Goal: Task Accomplishment & Management: Use online tool/utility

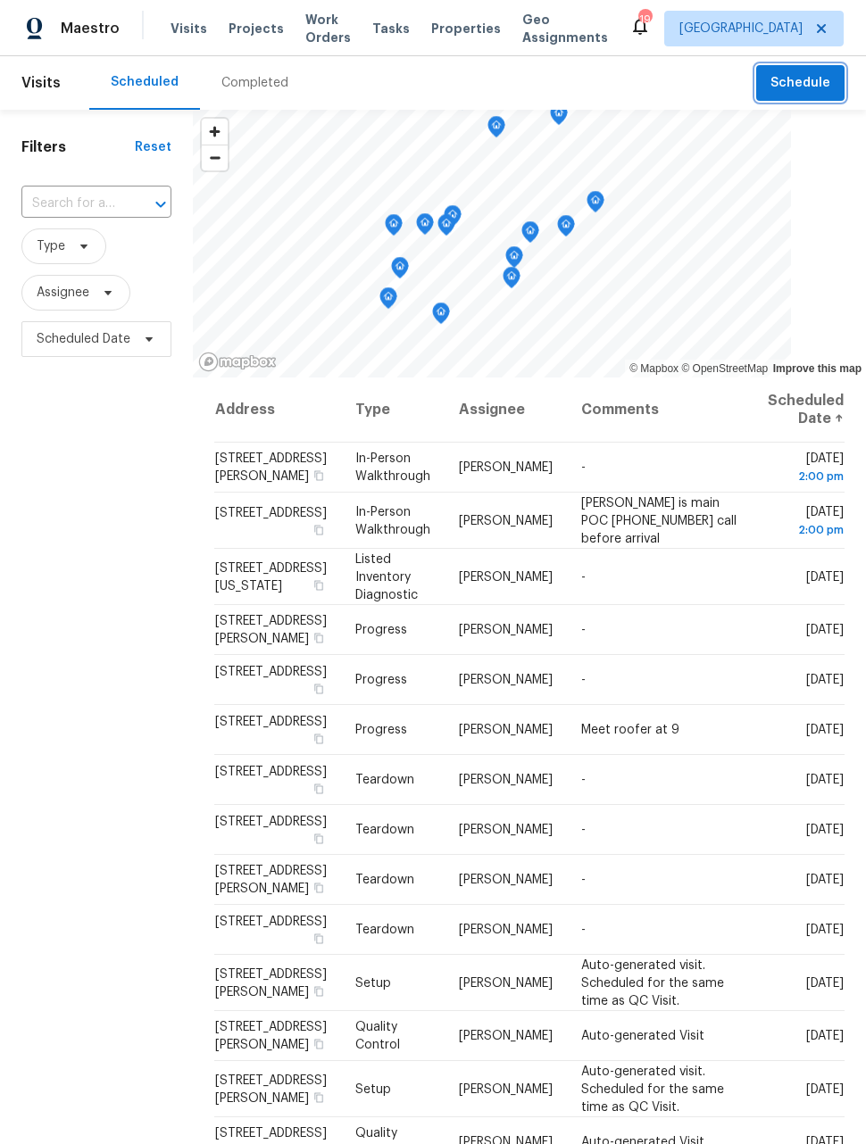
click at [814, 86] on span "Schedule" at bounding box center [800, 83] width 60 height 22
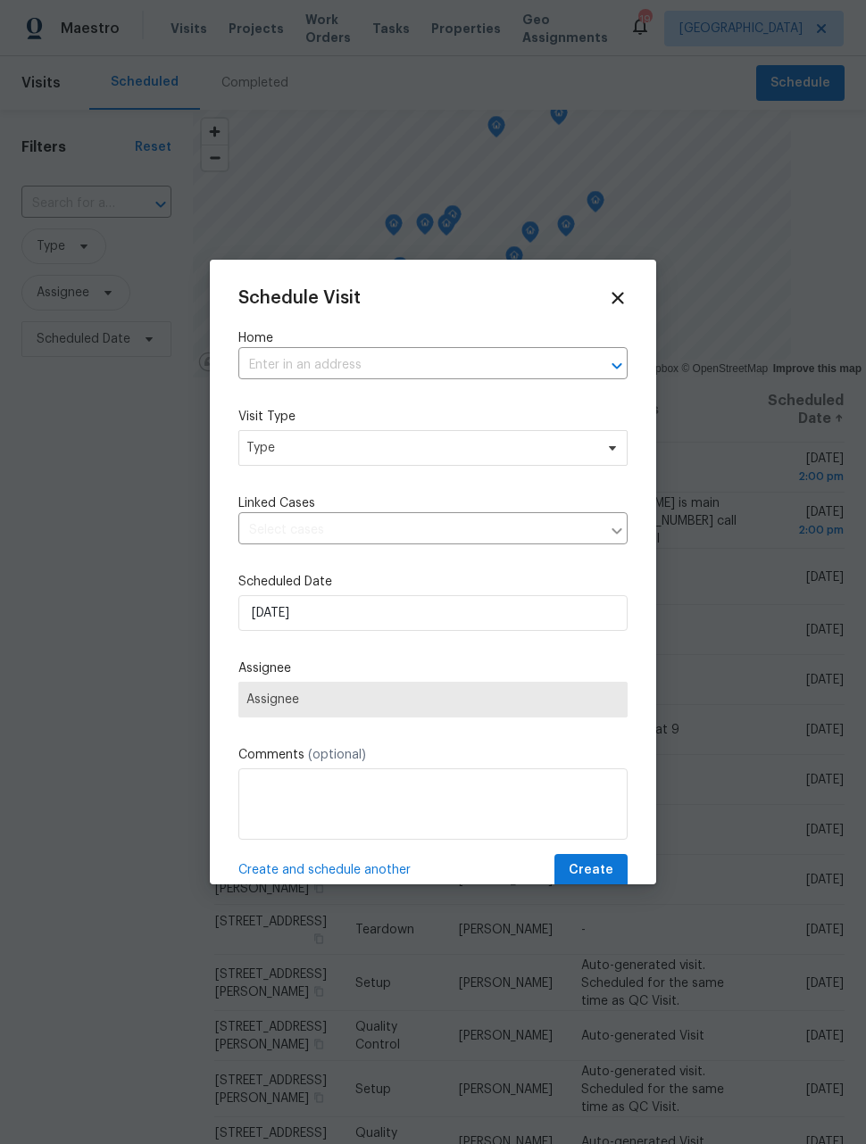
click at [485, 379] on input "text" at bounding box center [407, 366] width 339 height 28
type input "2139"
click at [492, 410] on li "[STREET_ADDRESS]" at bounding box center [432, 406] width 389 height 29
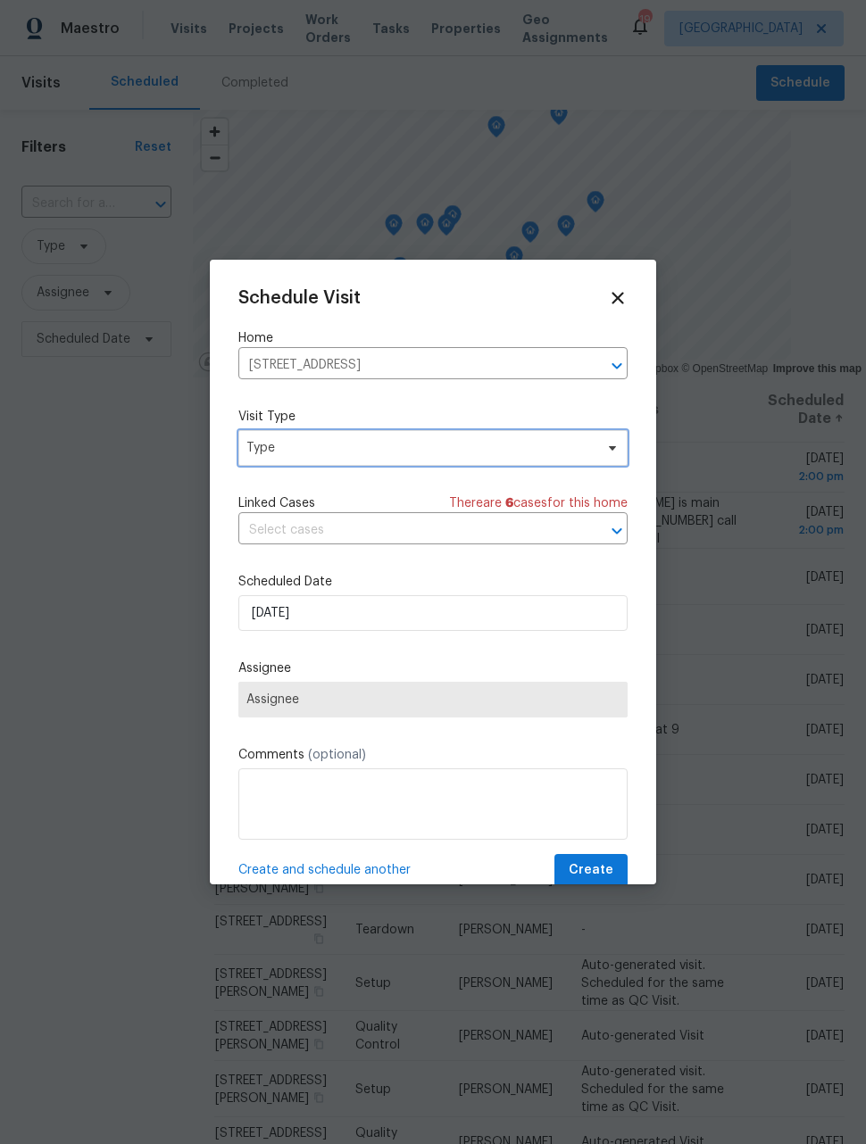
click at [517, 456] on span "Type" at bounding box center [419, 448] width 347 height 18
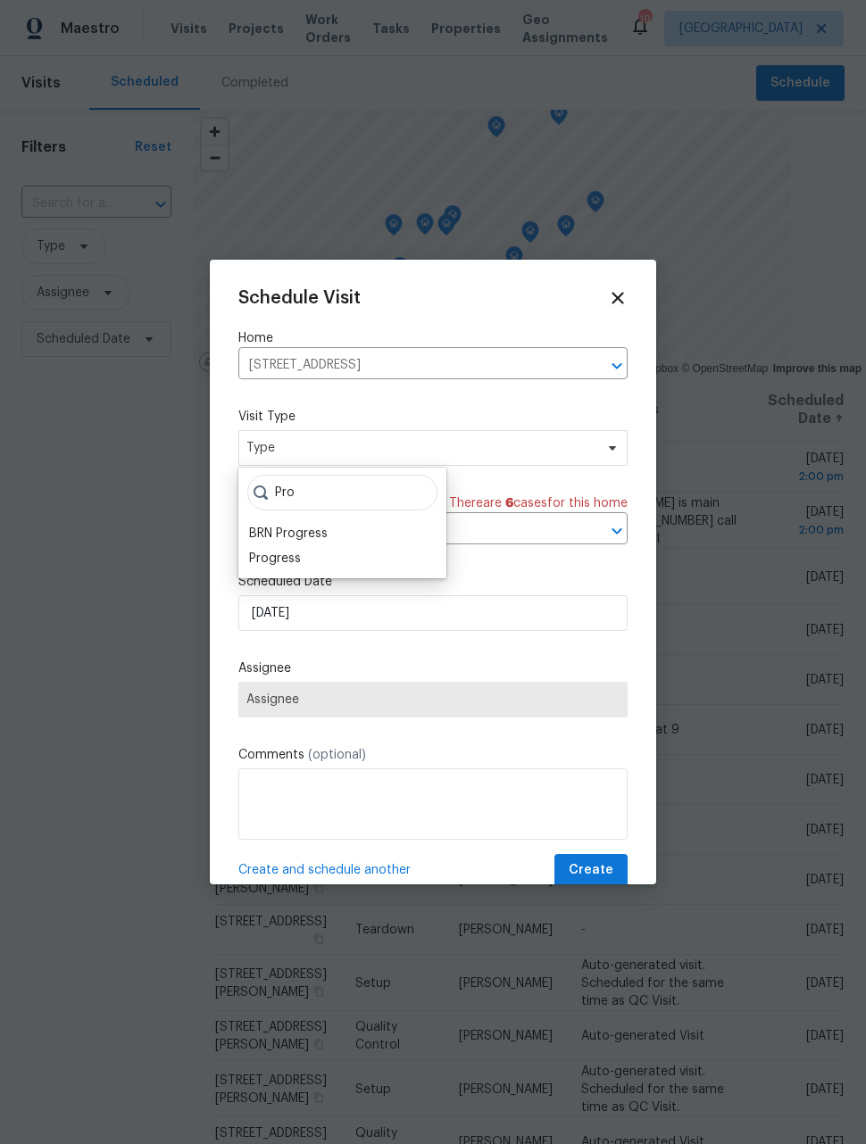
type input "Pro"
click at [286, 562] on div "Progress" at bounding box center [275, 559] width 52 height 18
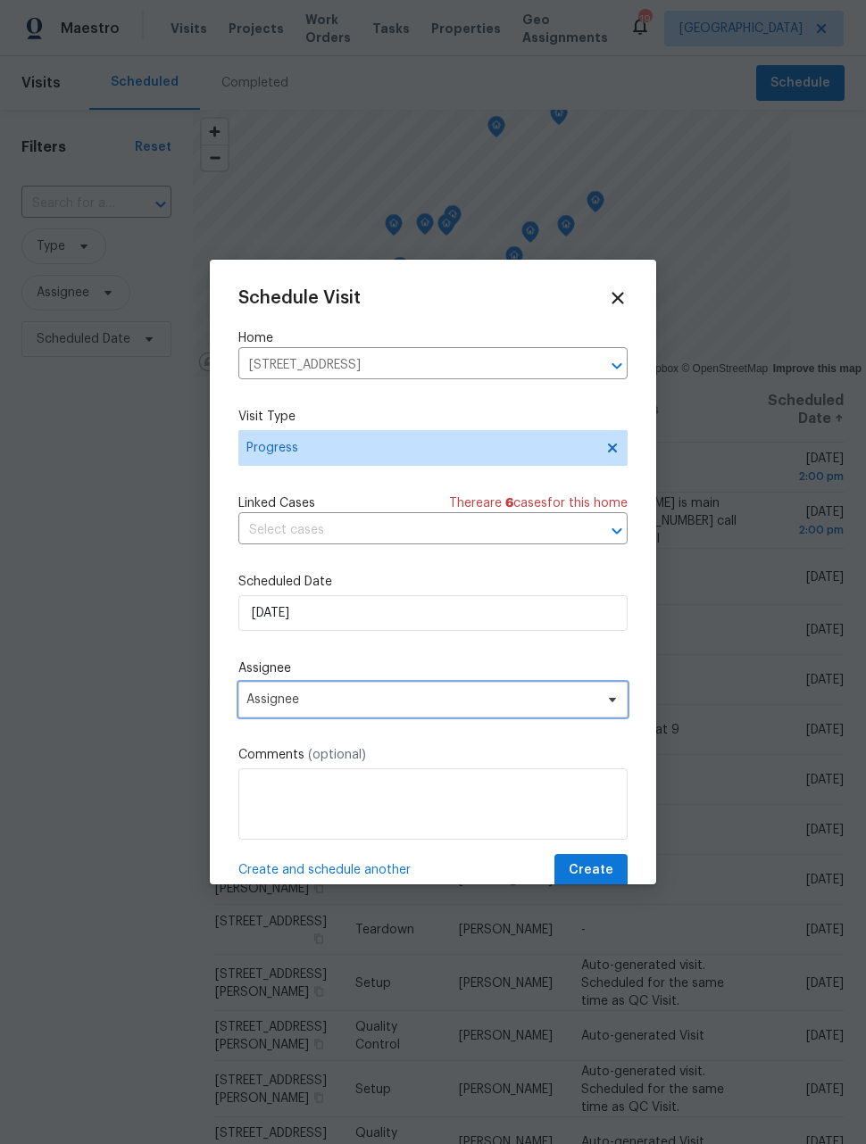
click at [487, 714] on span "Assignee" at bounding box center [432, 700] width 389 height 36
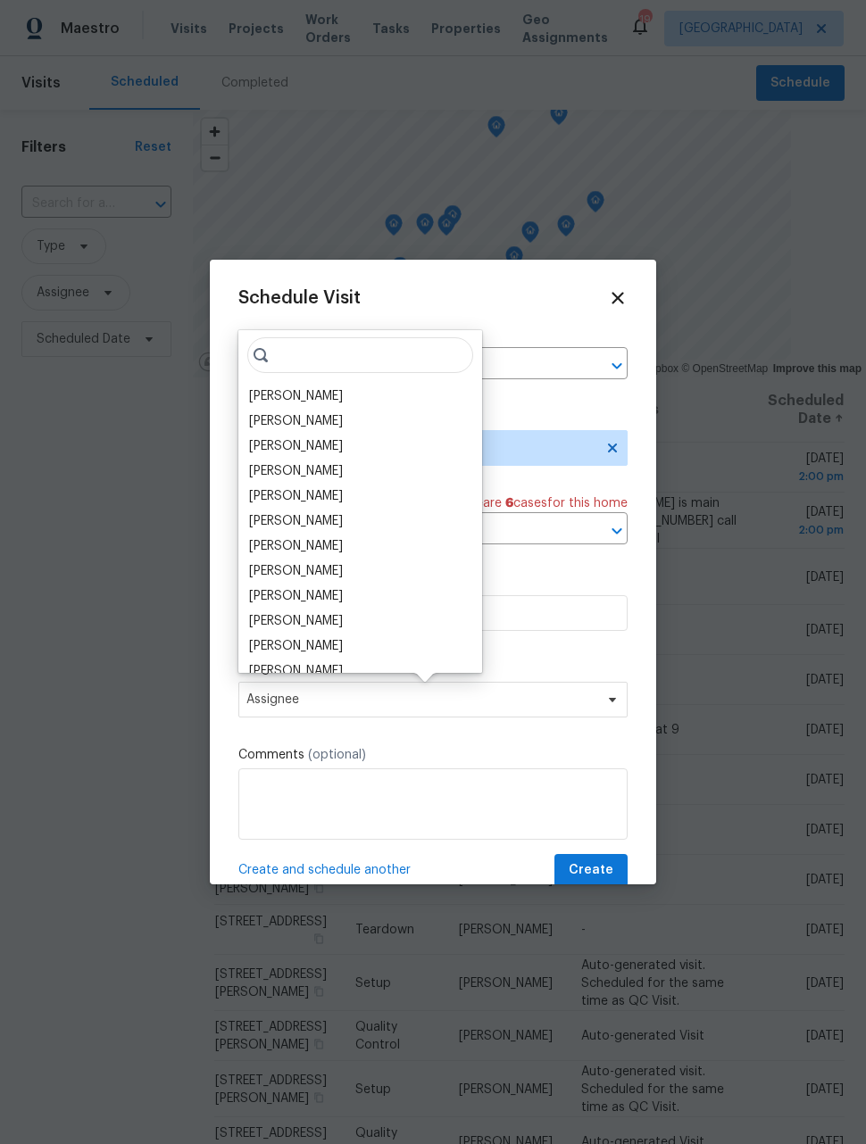
click at [303, 403] on div "[PERSON_NAME]" at bounding box center [296, 396] width 94 height 18
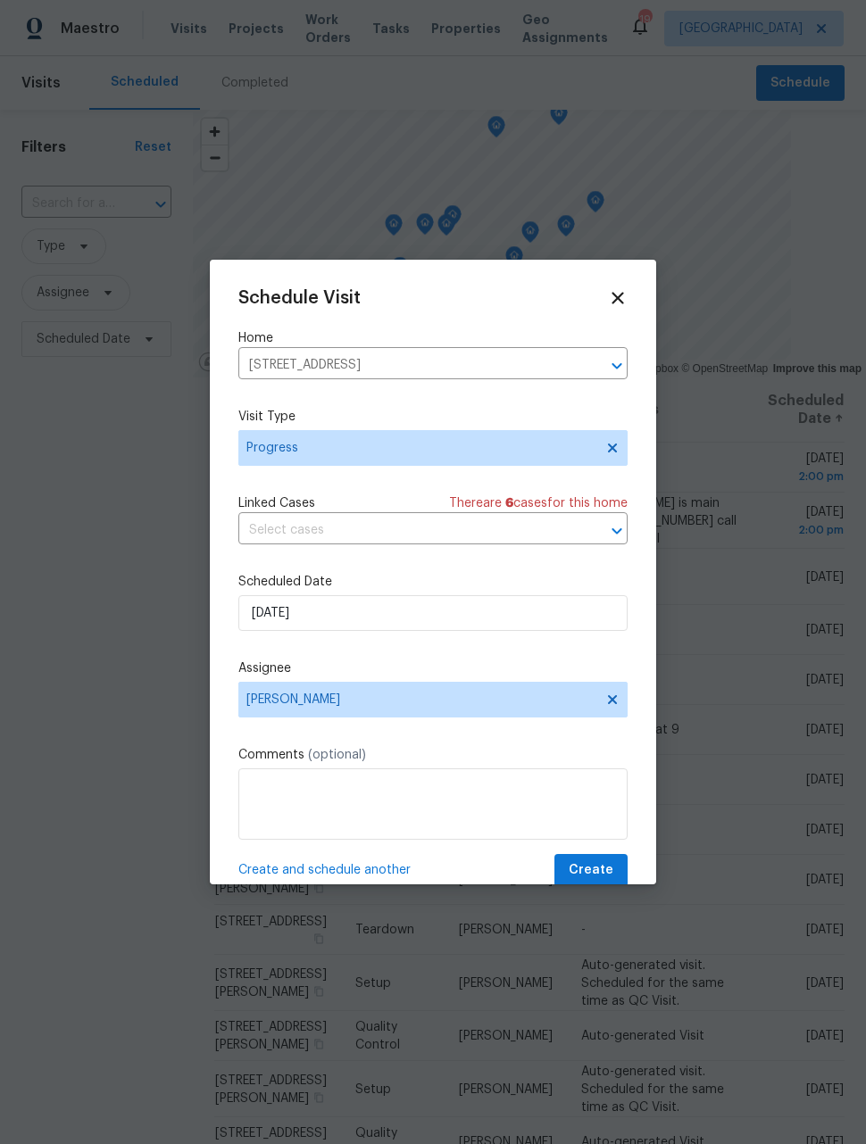
click at [303, 877] on span "Create and schedule another" at bounding box center [324, 870] width 172 height 18
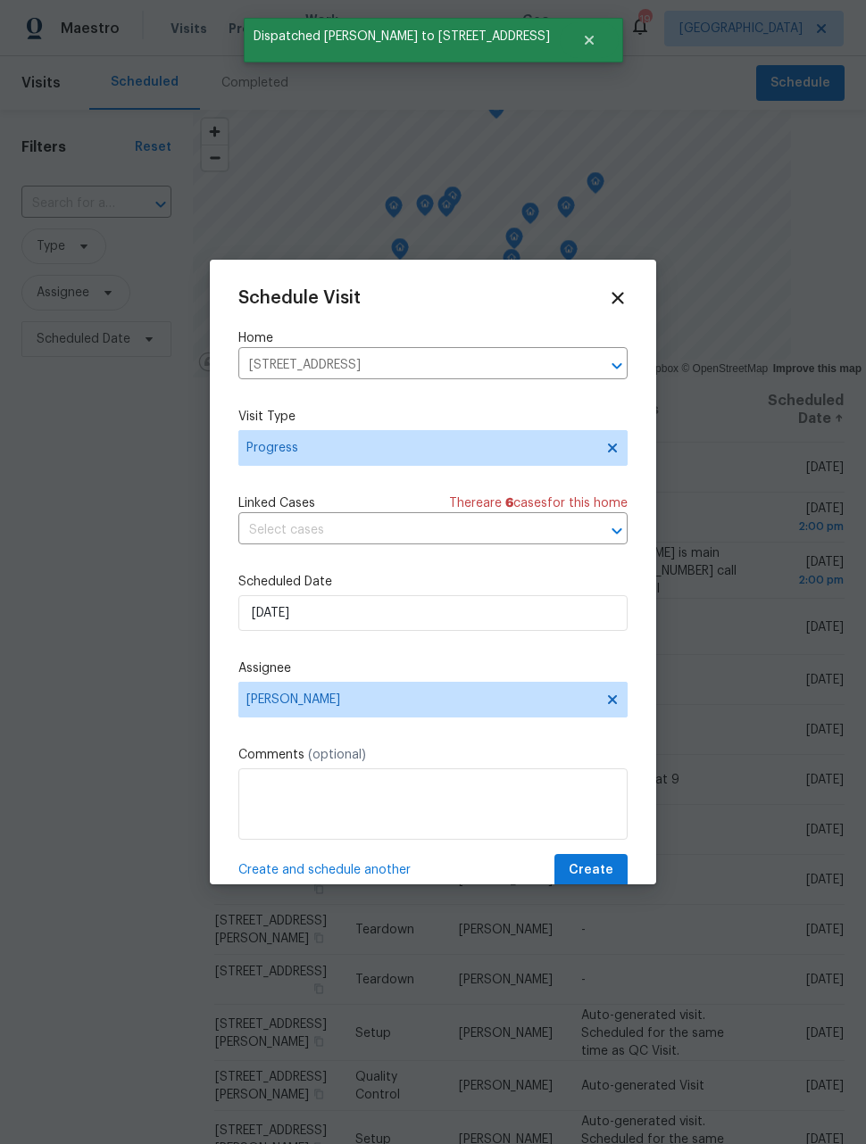
click at [587, 371] on icon "Clear" at bounding box center [594, 366] width 18 height 18
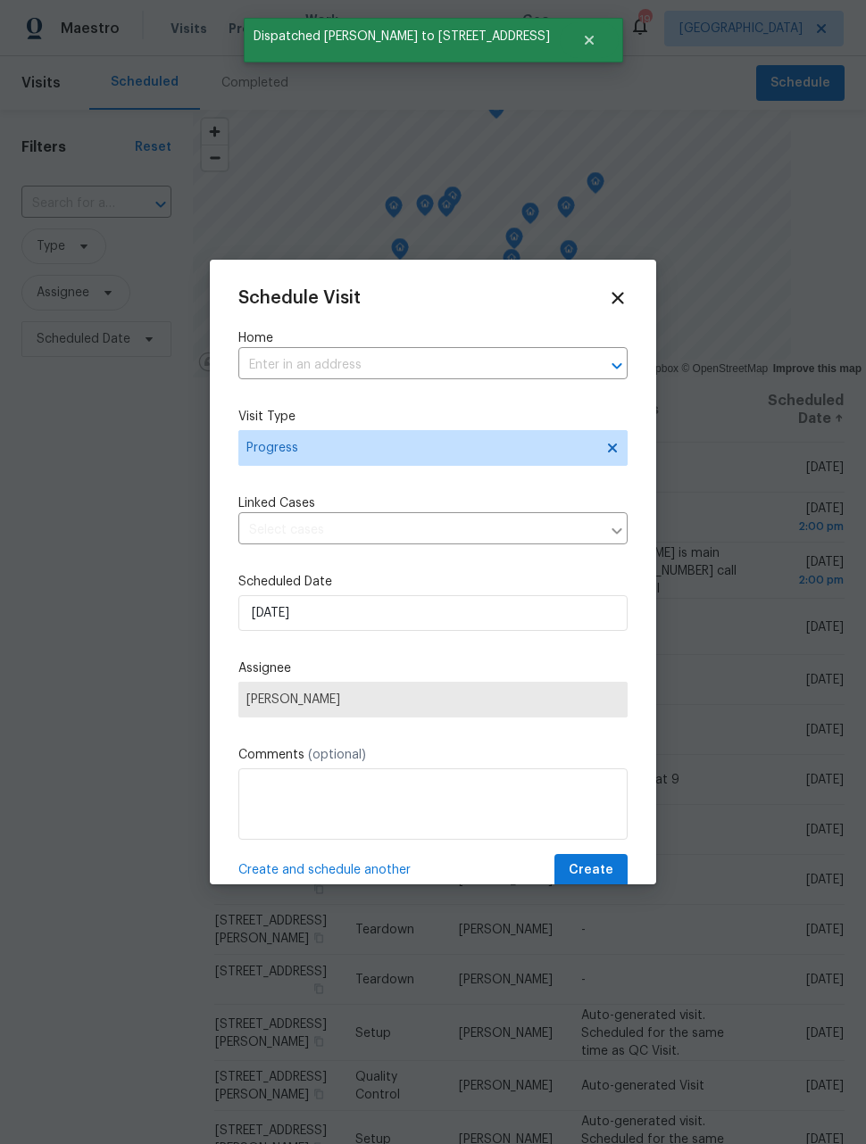
click at [505, 372] on input "text" at bounding box center [407, 366] width 339 height 28
type input "[PERSON_NAME]"
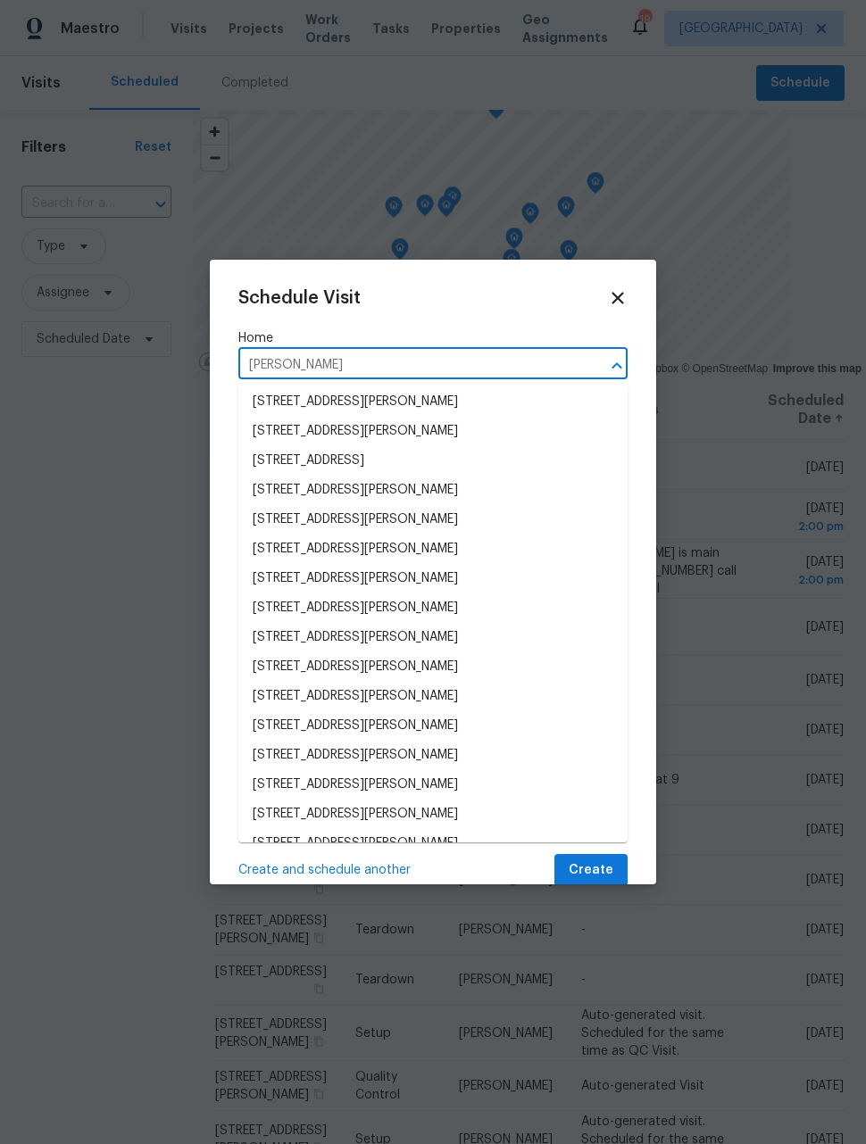
scroll to position [63, 0]
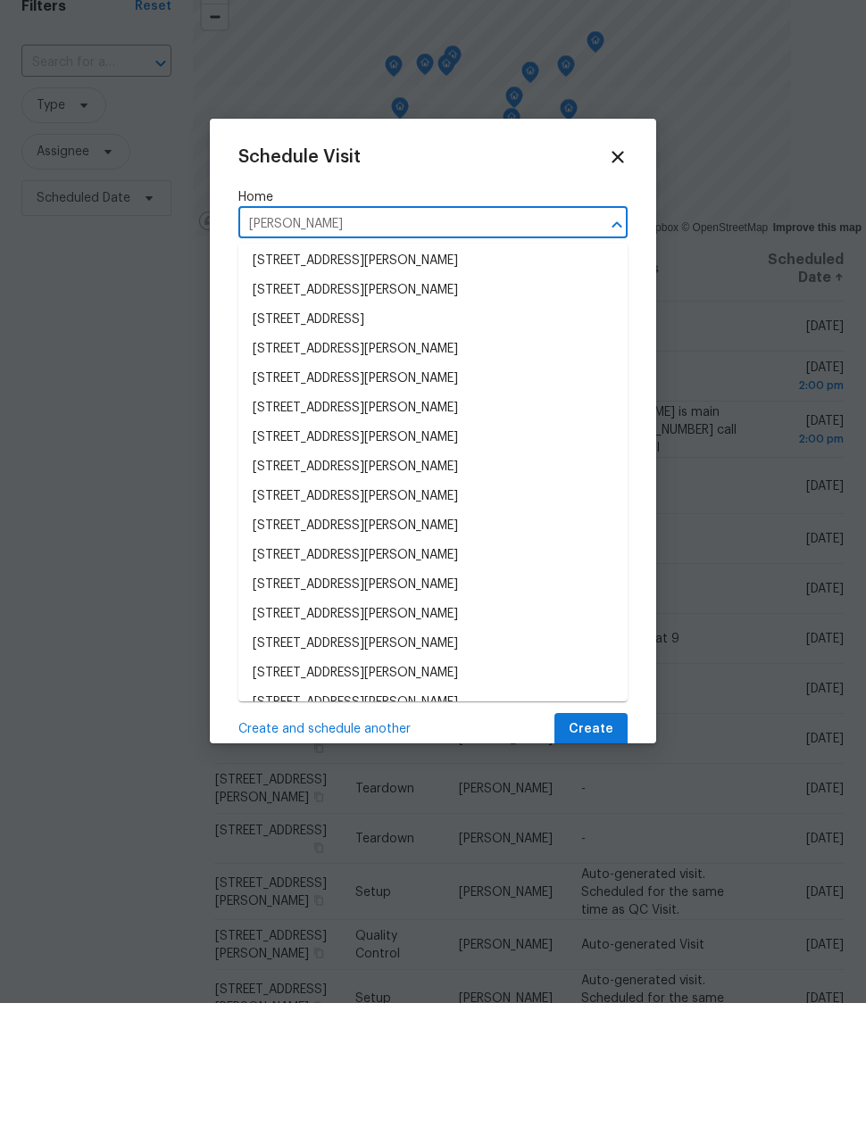
click at [502, 800] on li "[STREET_ADDRESS][PERSON_NAME]" at bounding box center [432, 814] width 389 height 29
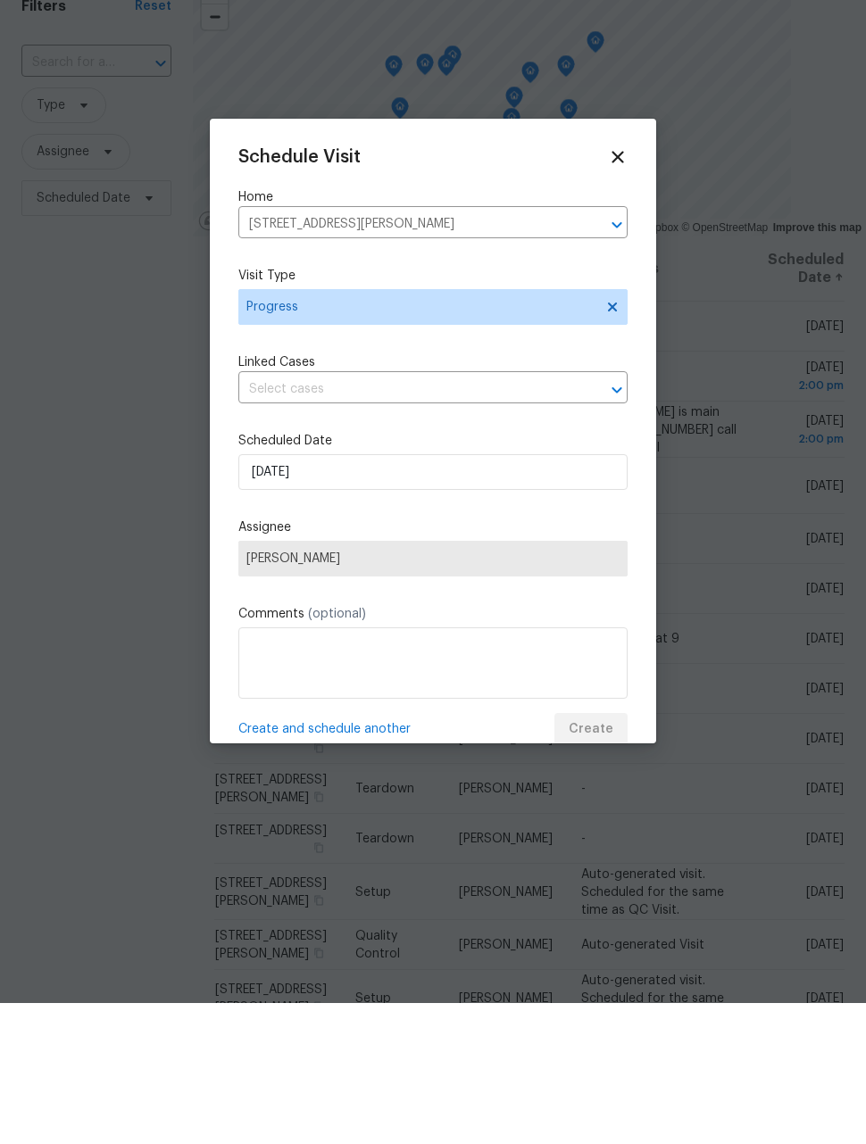
scroll to position [58, 0]
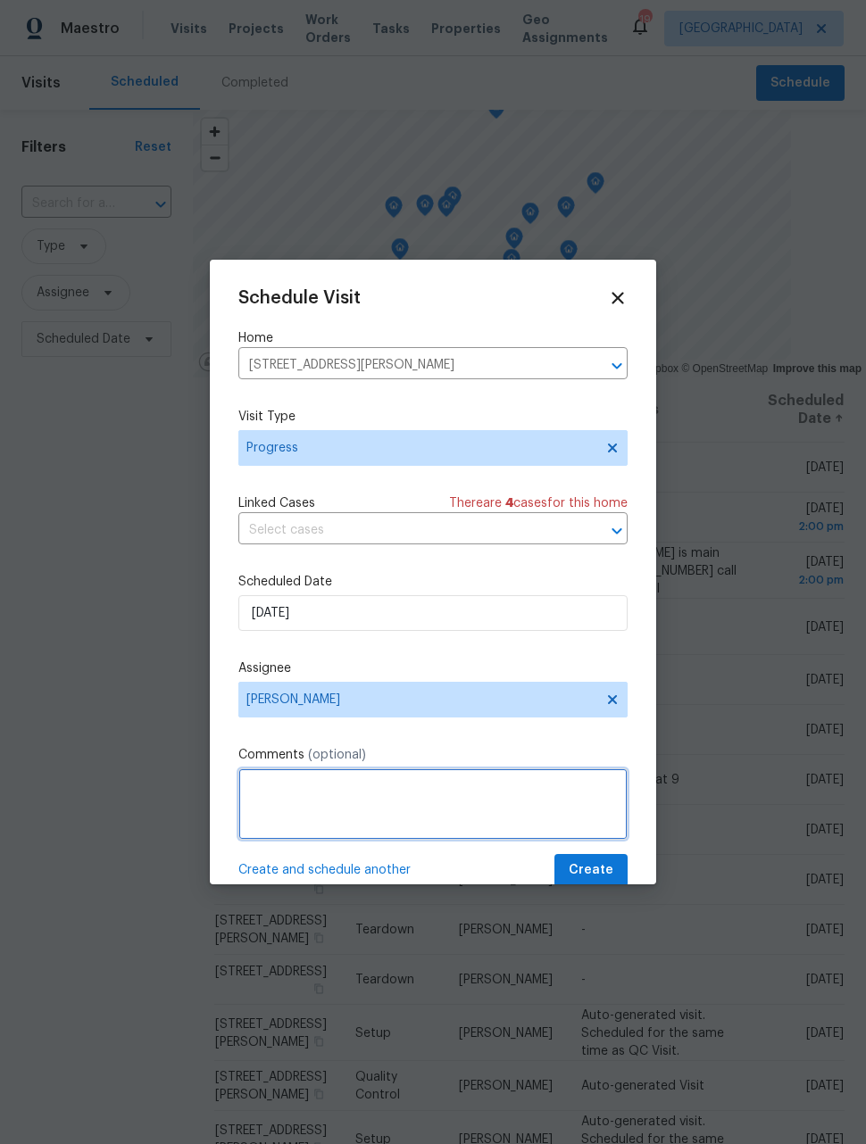
click at [480, 799] on textarea at bounding box center [432, 804] width 389 height 71
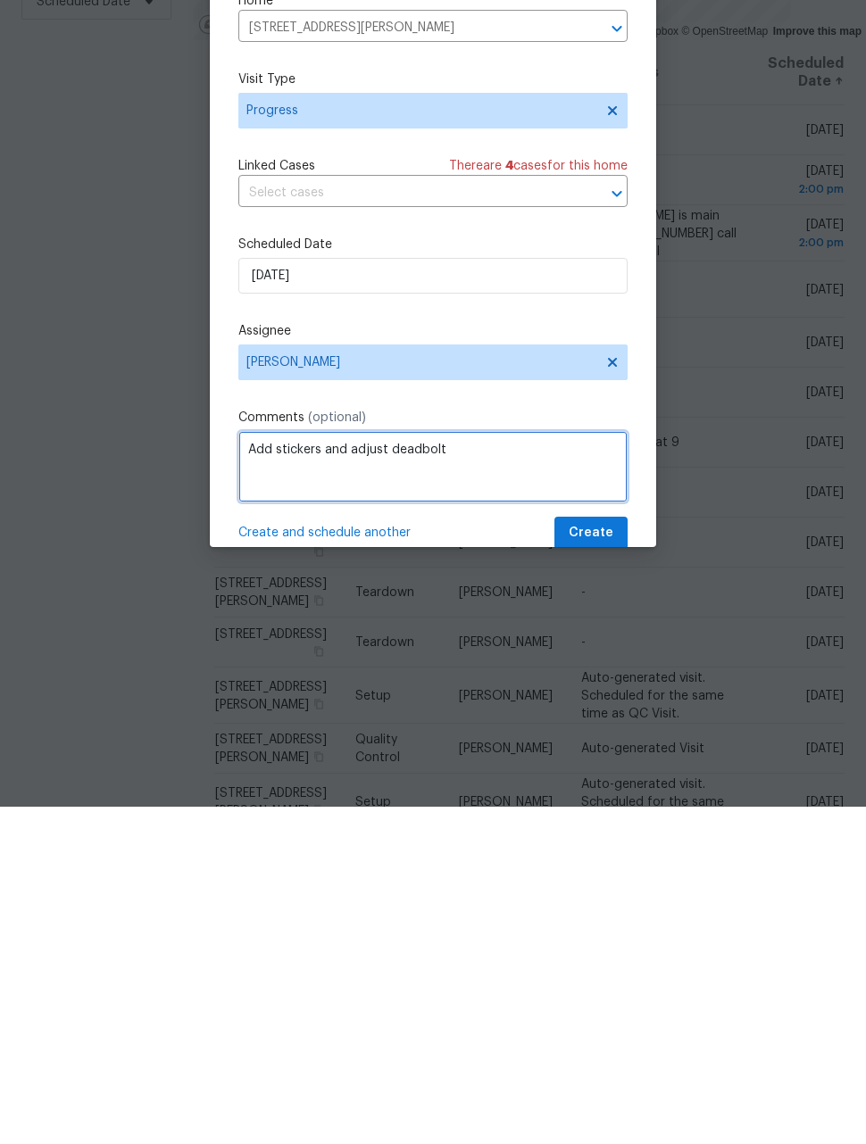
type textarea "Add stickers and adjust deadbolt"
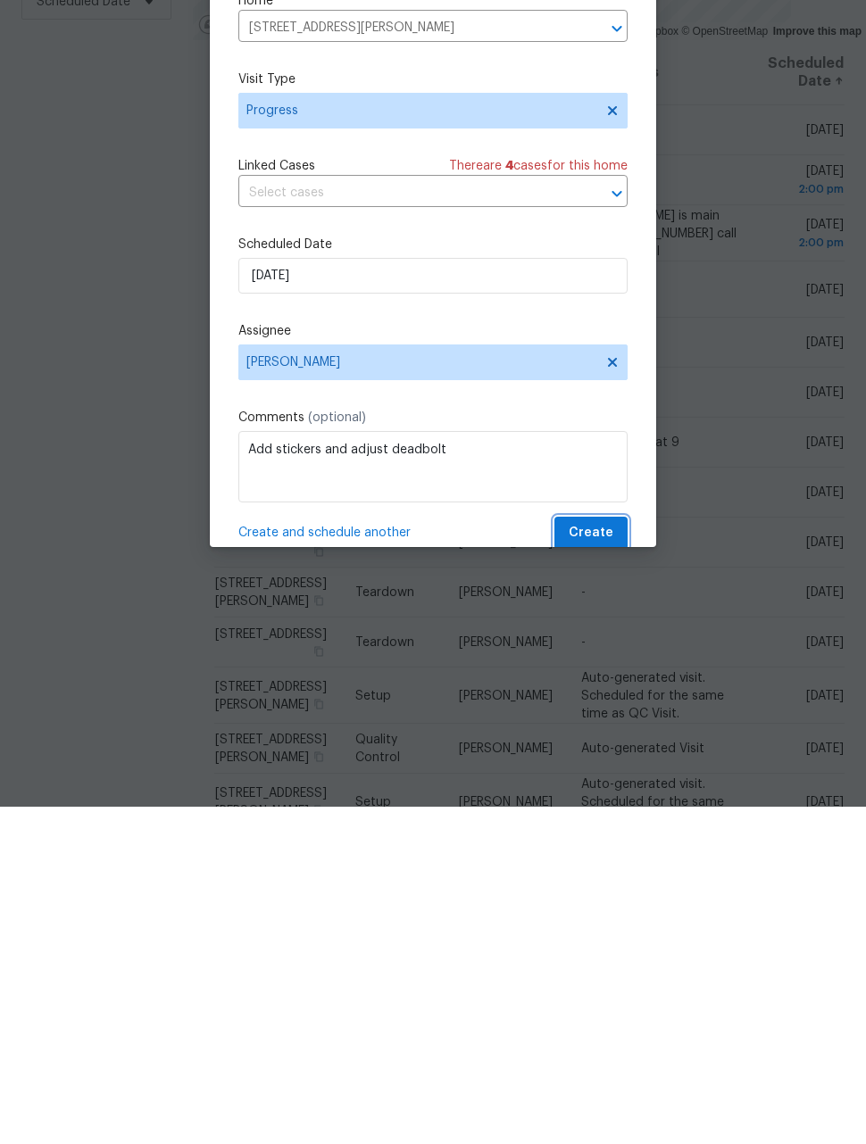
click at [610, 860] on span "Create" at bounding box center [591, 871] width 45 height 22
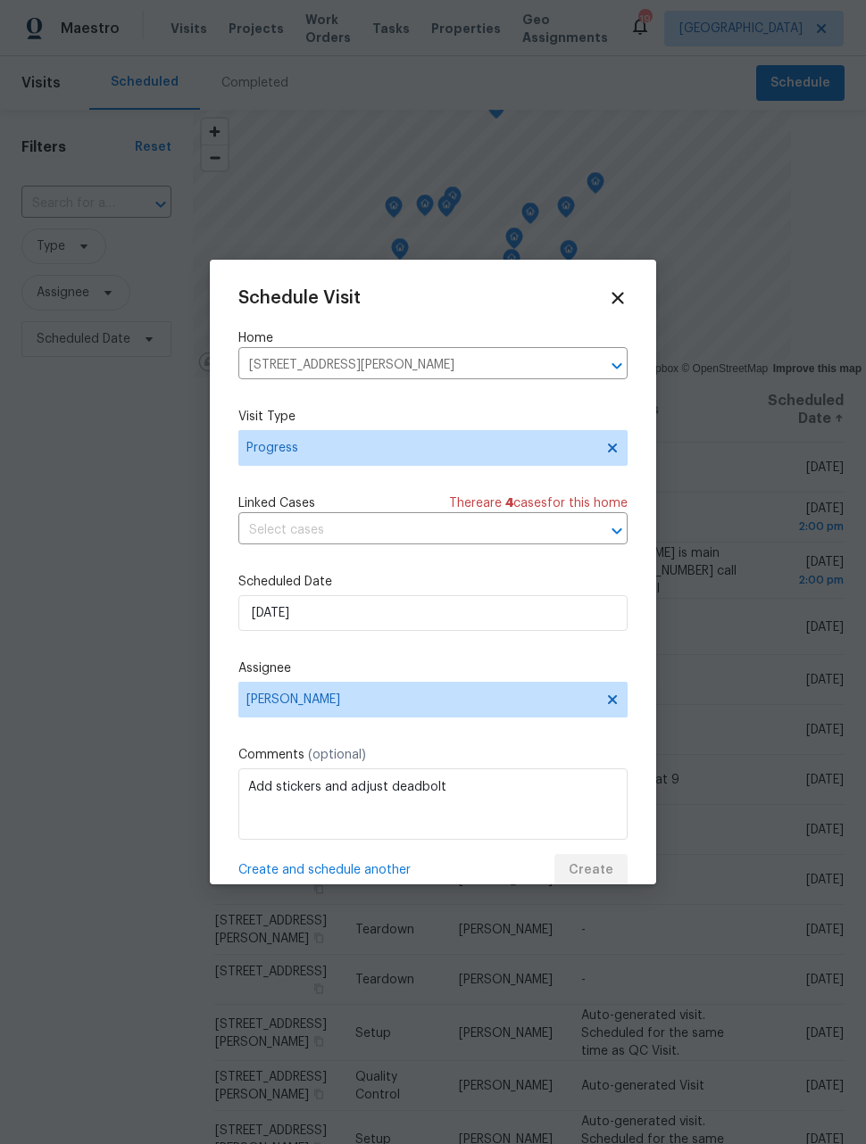
scroll to position [0, 0]
